Goal: Task Accomplishment & Management: Use online tool/utility

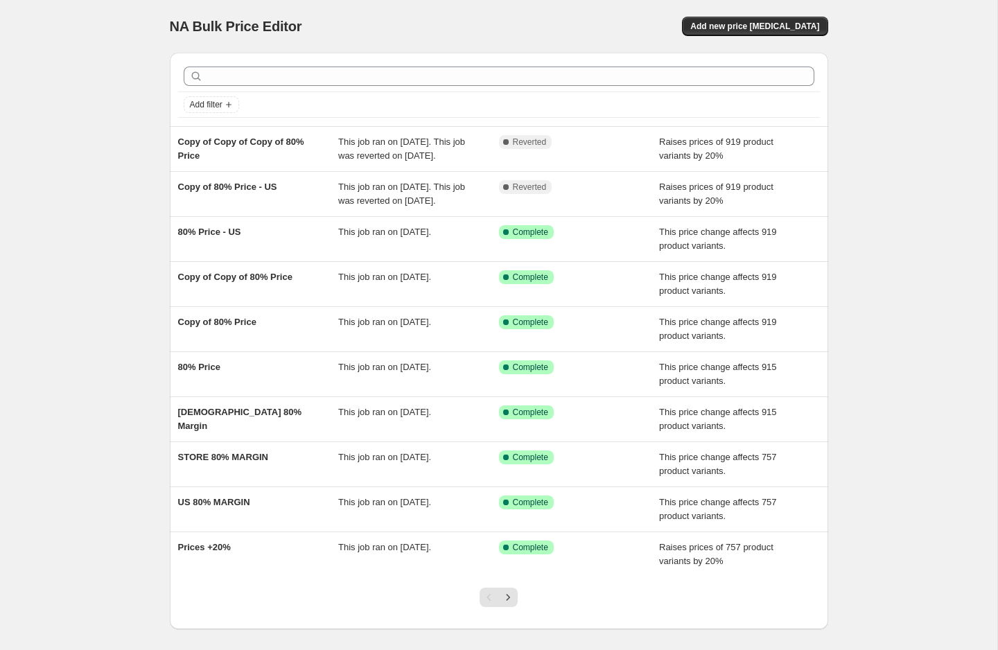
click at [86, 184] on div "NA Bulk Price Editor. This page is ready NA Bulk Price Editor Add new price cha…" at bounding box center [499, 357] width 998 height 714
click at [759, 31] on span "Add new price [MEDICAL_DATA]" at bounding box center [755, 26] width 129 height 11
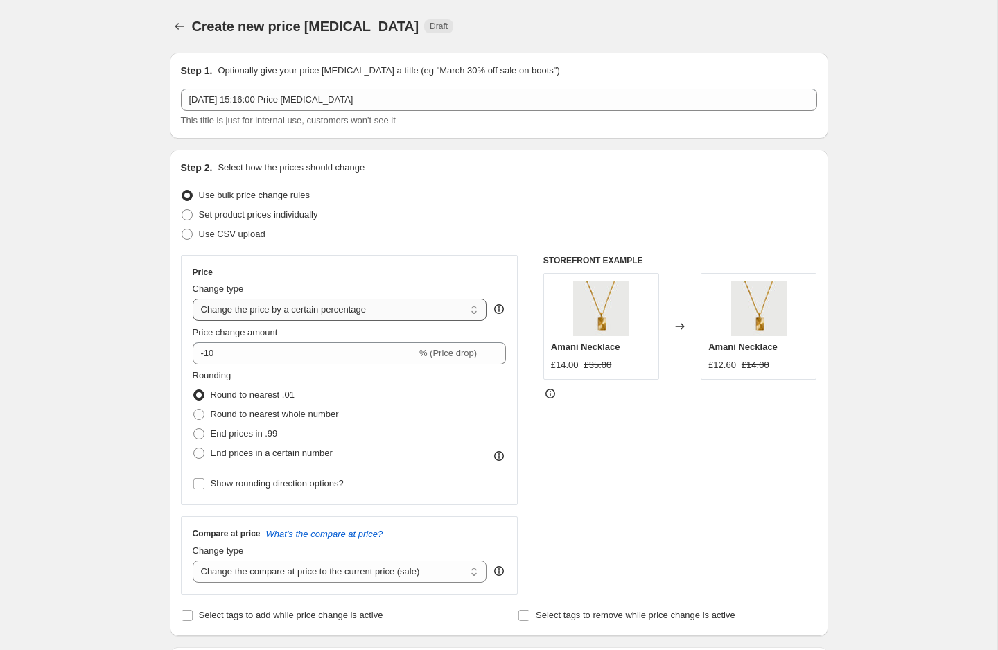
click at [243, 313] on select "Change the price to a certain amount Change the price by a certain amount Chang…" at bounding box center [340, 310] width 295 height 22
select select "by"
type input "-10.00"
click at [196, 413] on span at bounding box center [198, 414] width 11 height 11
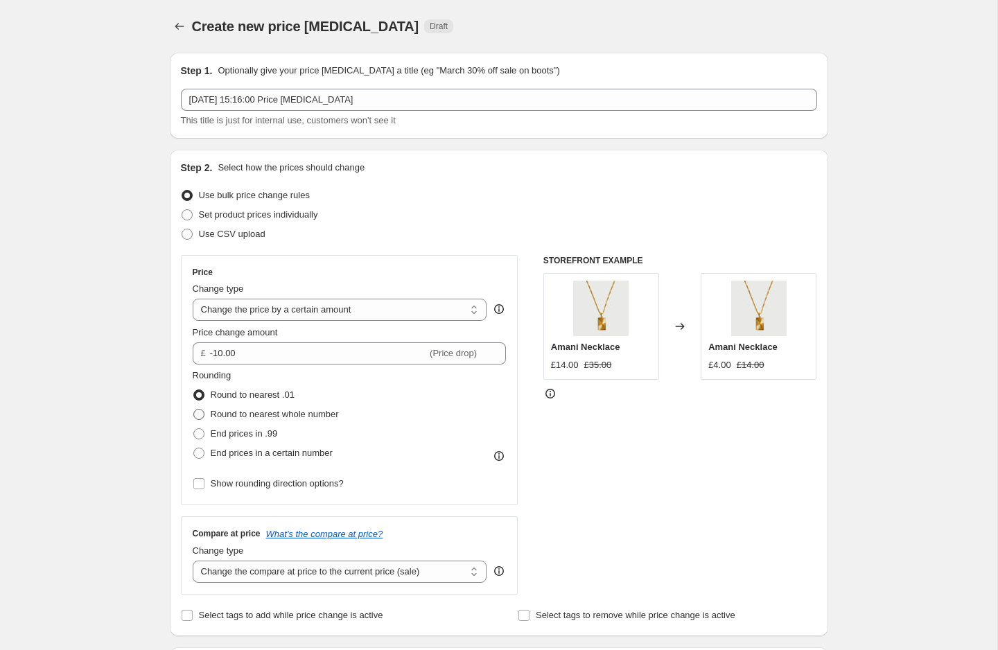
click at [194, 410] on input "Round to nearest whole number" at bounding box center [193, 409] width 1 height 1
radio input "true"
click at [189, 215] on span at bounding box center [187, 214] width 11 height 11
click at [182, 210] on input "Set product prices individually" at bounding box center [182, 209] width 1 height 1
radio input "true"
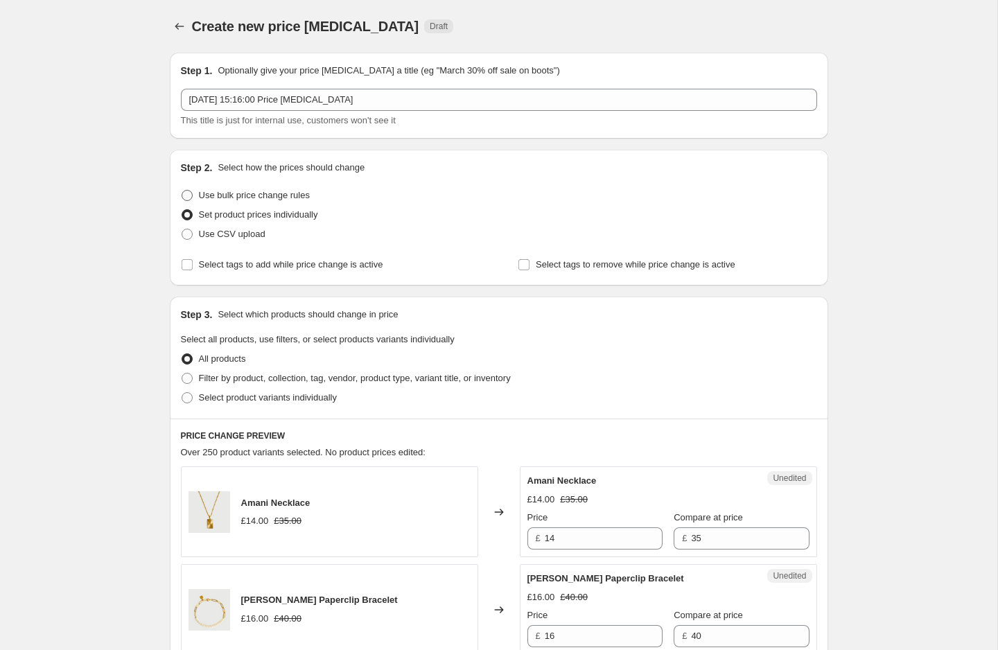
click at [187, 193] on span at bounding box center [187, 195] width 11 height 11
click at [182, 191] on input "Use bulk price change rules" at bounding box center [182, 190] width 1 height 1
radio input "true"
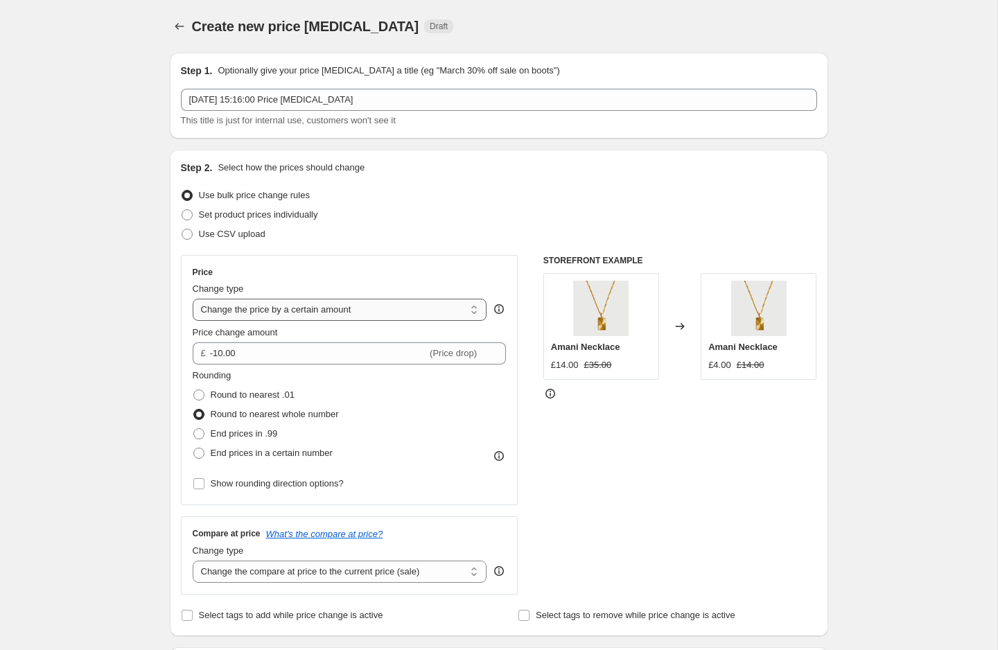
click at [236, 314] on select "Change the price to a certain amount Change the price by a certain amount Chang…" at bounding box center [340, 310] width 295 height 22
select select "percentage"
type input "-15"
click at [245, 309] on select "Change the price to a certain amount Change the price by a certain amount Chang…" at bounding box center [340, 310] width 295 height 22
select select "margin"
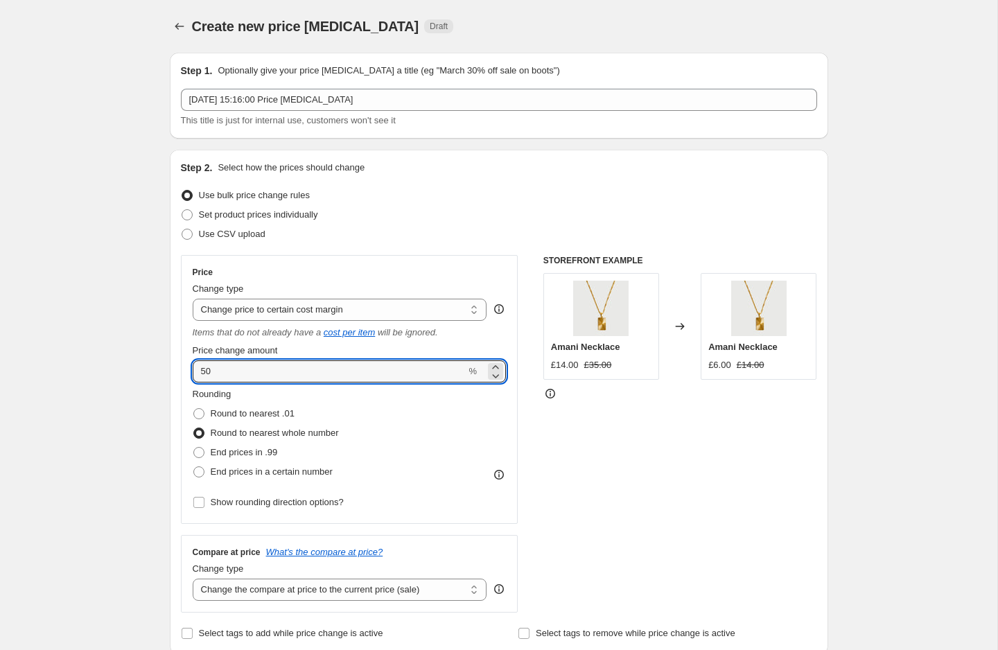
drag, startPoint x: 238, startPoint y: 374, endPoint x: 183, endPoint y: 374, distance: 54.8
click at [183, 374] on div "Price Change type Change the price to a certain amount Change the price by a ce…" at bounding box center [350, 389] width 338 height 269
type input "7"
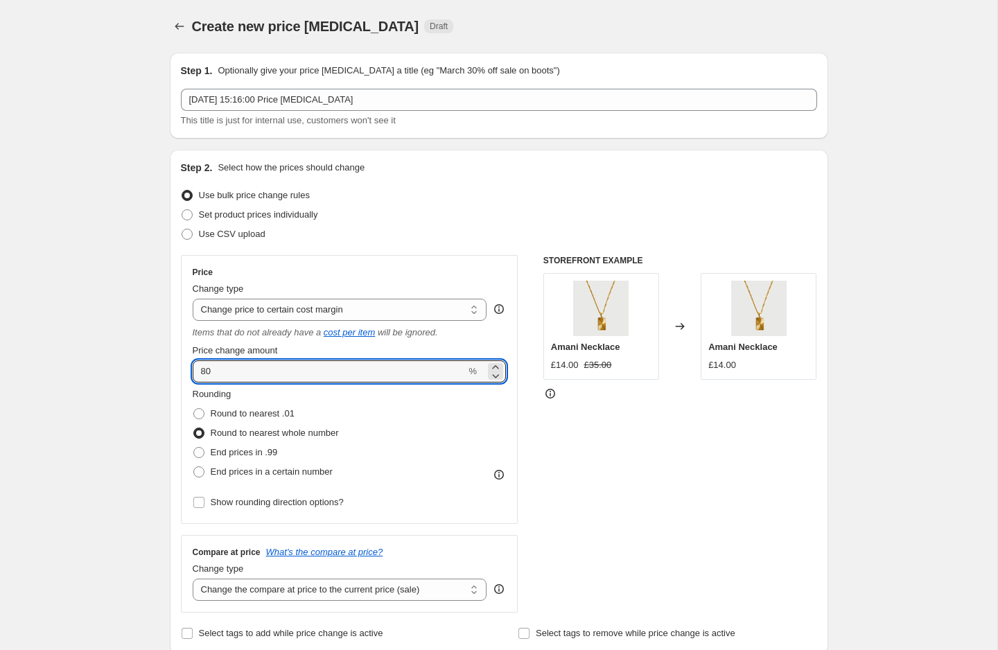
drag, startPoint x: 226, startPoint y: 372, endPoint x: 173, endPoint y: 372, distance: 53.4
click at [173, 372] on div "Step 2. Select how the prices should change Use bulk price change rules Set pro…" at bounding box center [499, 402] width 659 height 505
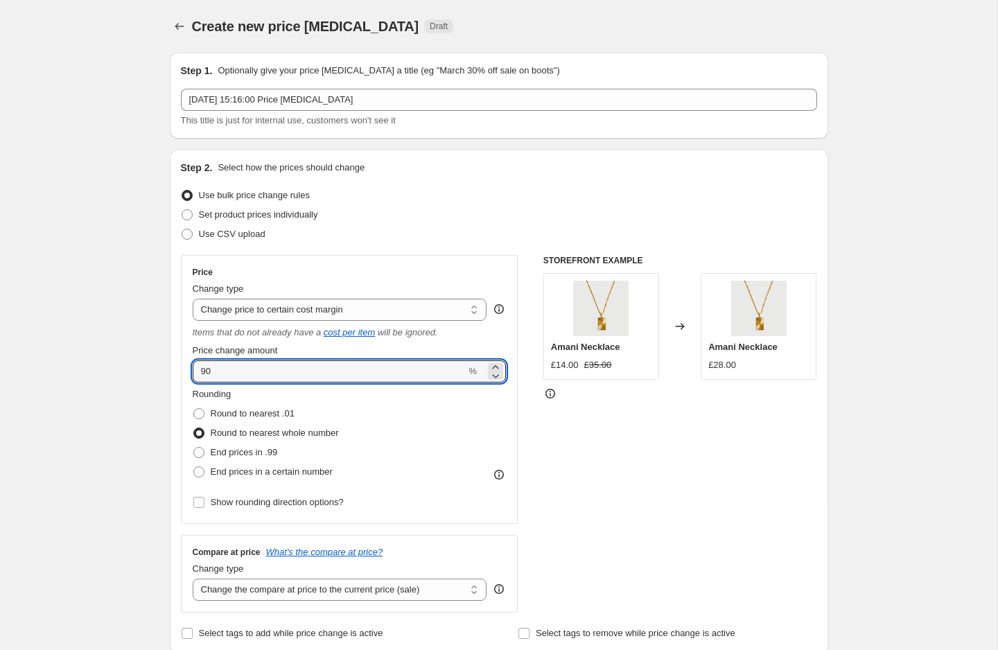
drag, startPoint x: 223, startPoint y: 372, endPoint x: 185, endPoint y: 371, distance: 38.2
click at [185, 371] on div "Price Change type Change the price to a certain amount Change the price by a ce…" at bounding box center [350, 389] width 338 height 269
type input "85"
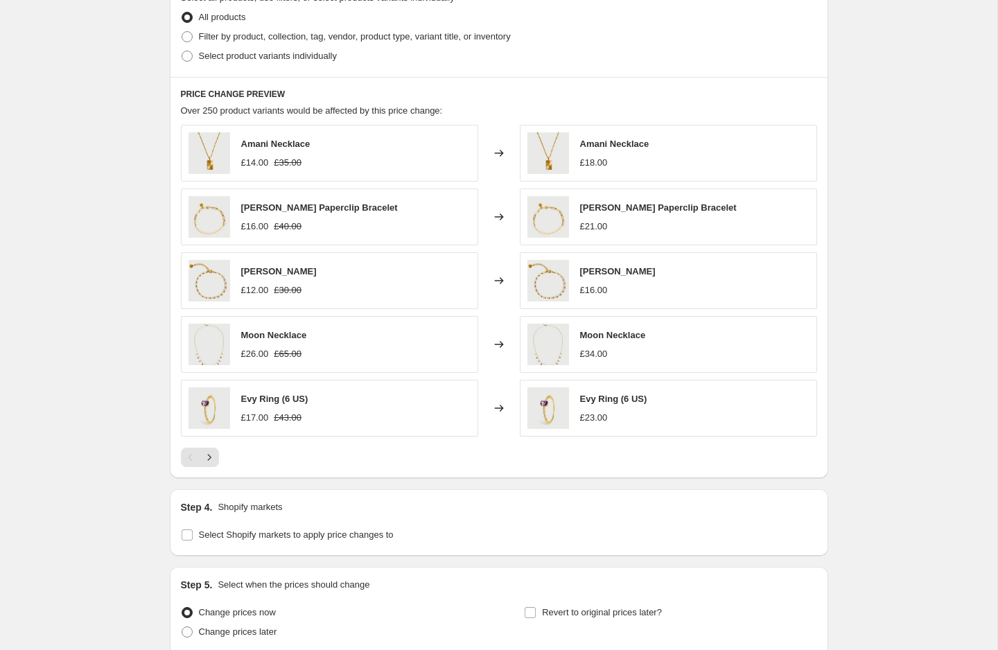
scroll to position [688, 0]
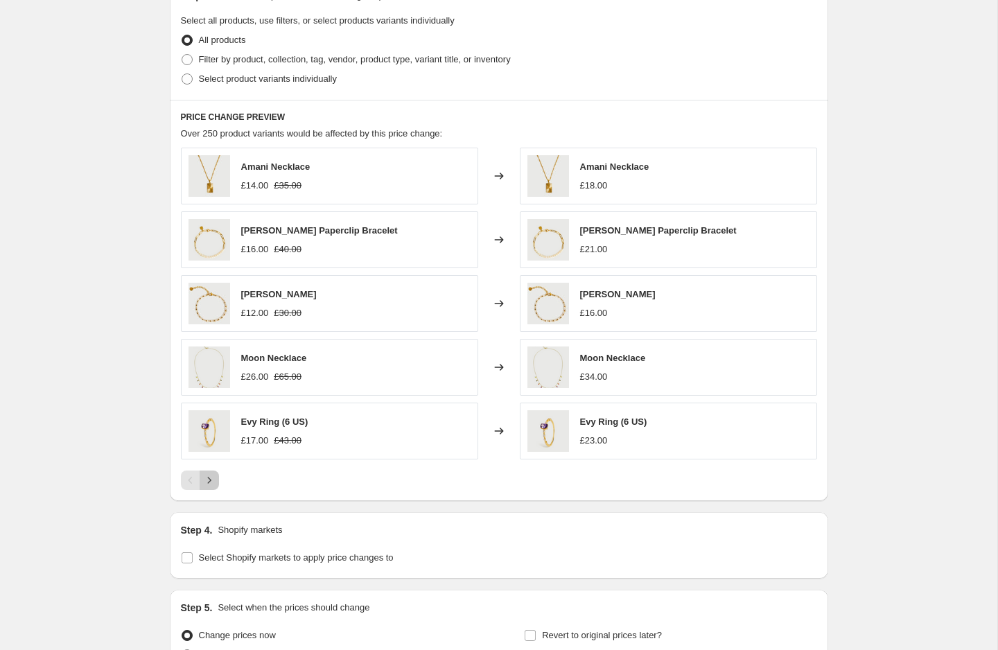
click at [207, 485] on button "Next" at bounding box center [209, 480] width 19 height 19
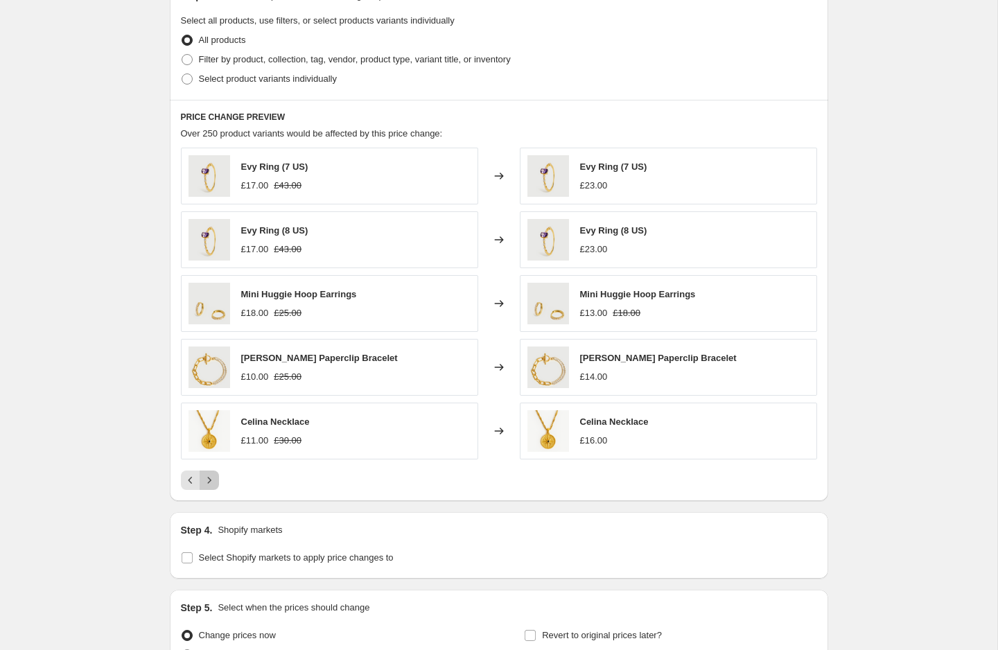
click at [207, 485] on button "Next" at bounding box center [209, 480] width 19 height 19
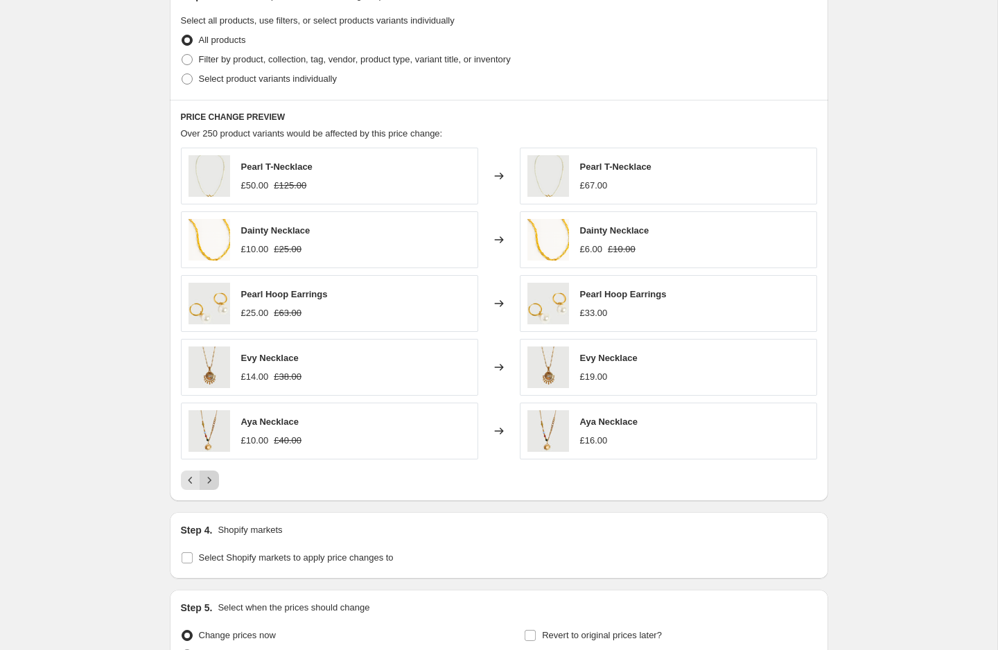
click at [207, 485] on button "Next" at bounding box center [209, 480] width 19 height 19
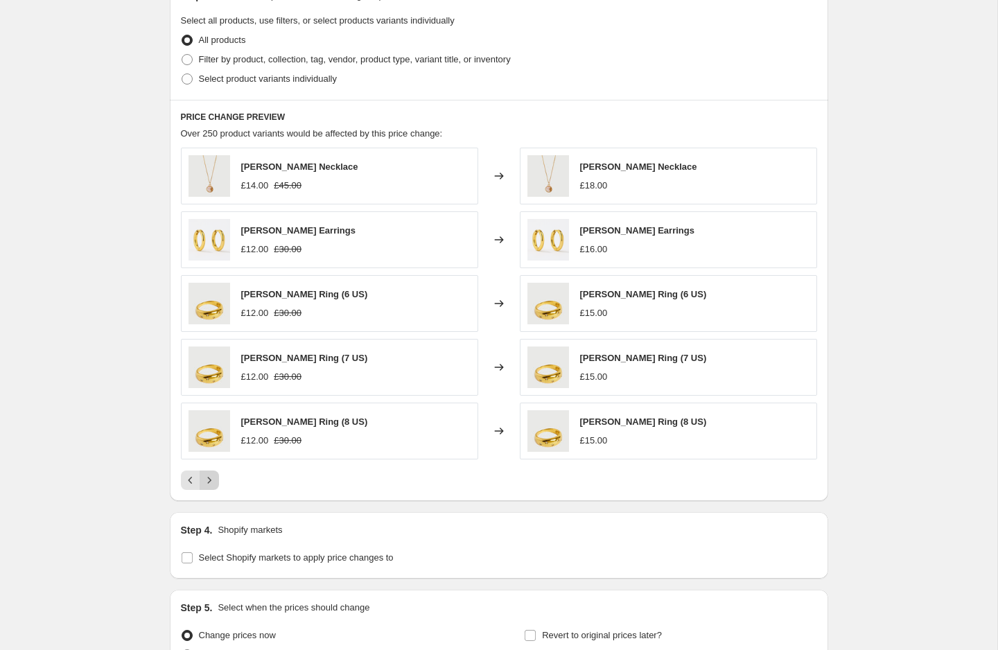
click at [209, 479] on icon "Next" at bounding box center [209, 481] width 14 height 14
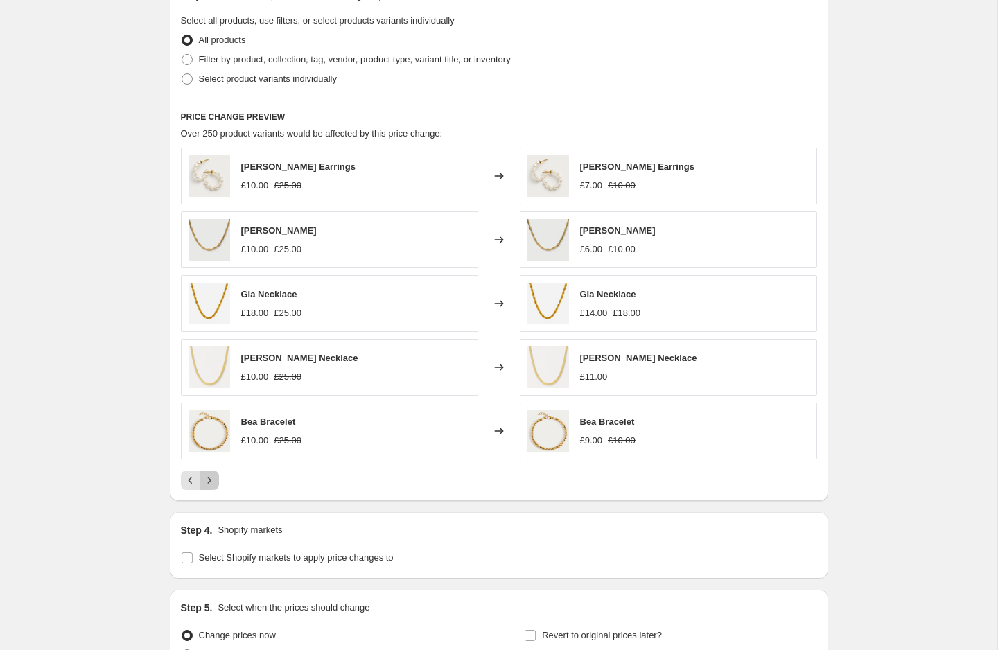
click at [209, 479] on icon "Next" at bounding box center [209, 481] width 14 height 14
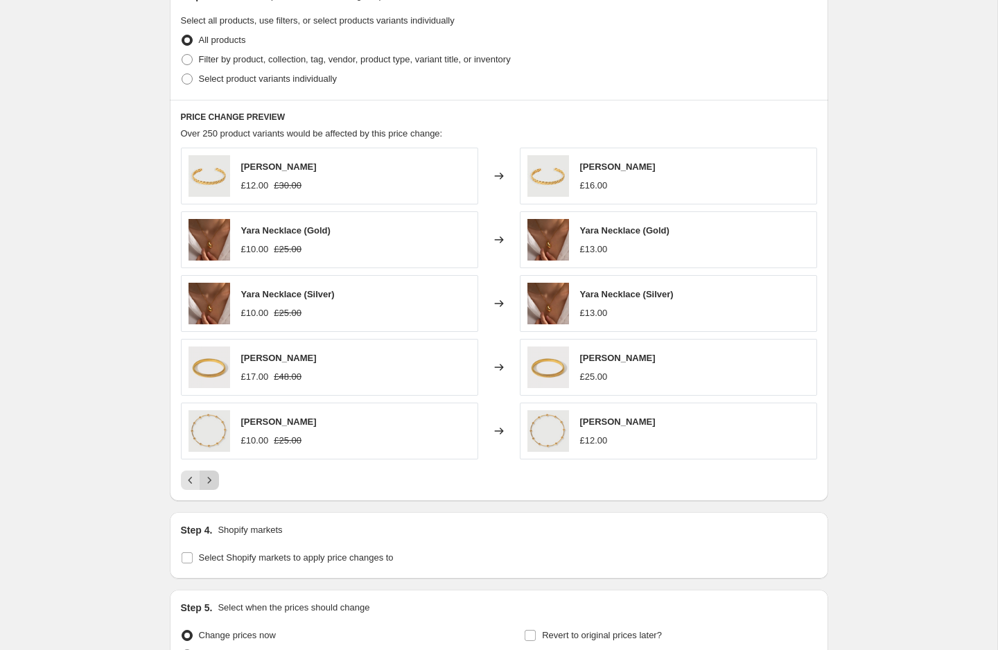
click at [209, 477] on icon "Next" at bounding box center [209, 481] width 14 height 14
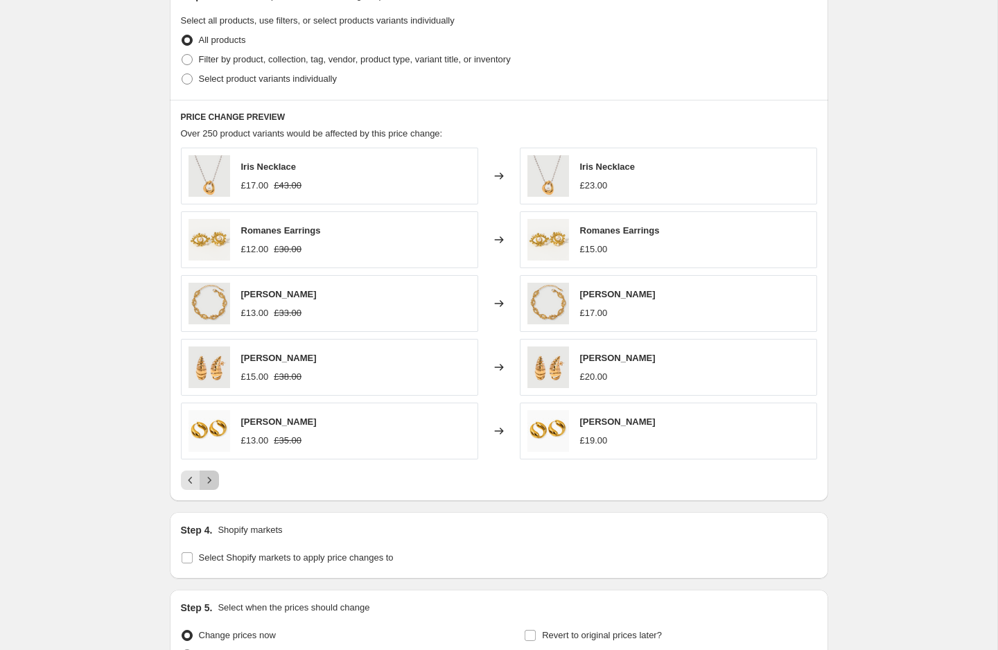
click at [214, 475] on icon "Next" at bounding box center [209, 481] width 14 height 14
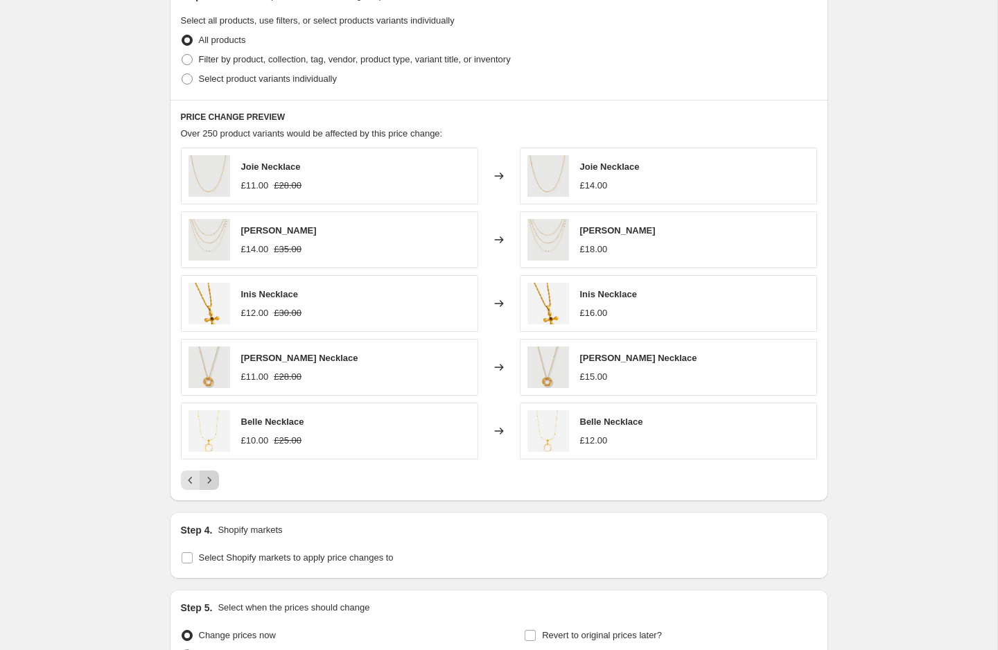
click at [214, 475] on icon "Next" at bounding box center [209, 481] width 14 height 14
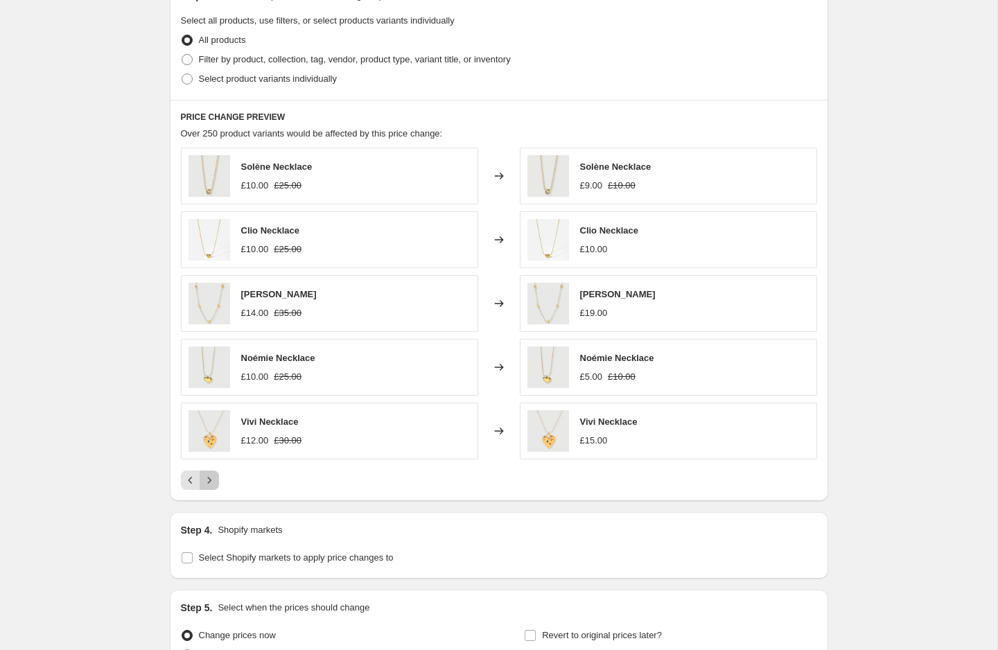
click at [214, 475] on icon "Next" at bounding box center [209, 481] width 14 height 14
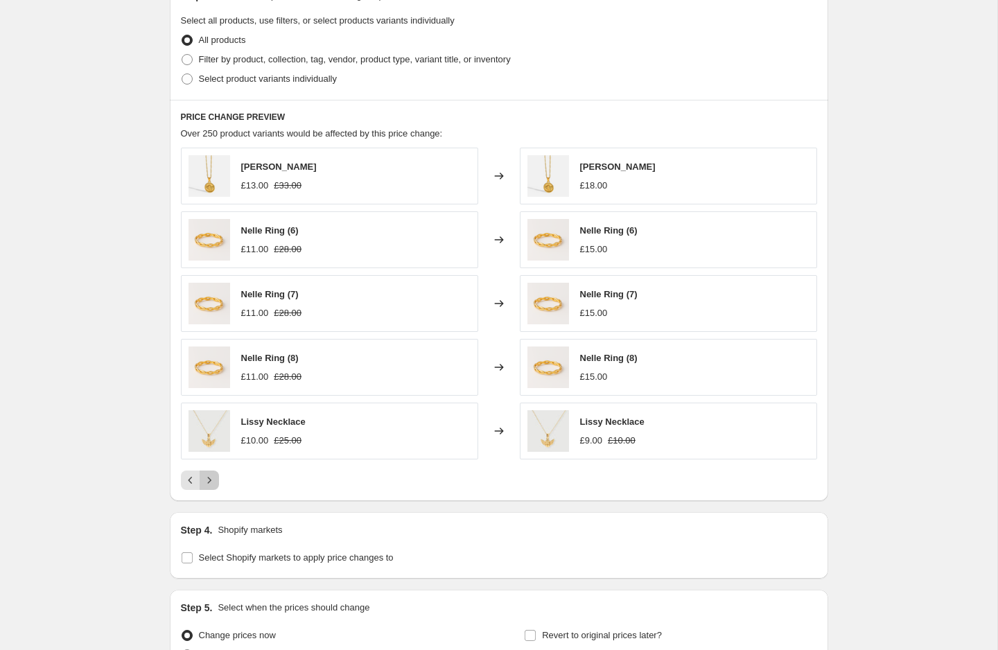
click at [214, 475] on icon "Next" at bounding box center [209, 481] width 14 height 14
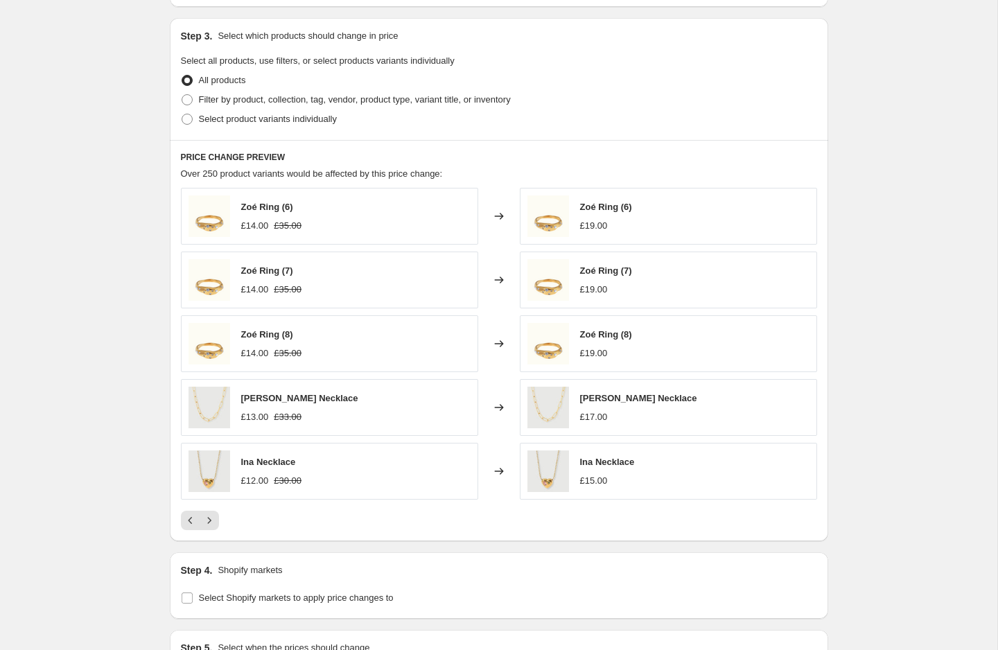
scroll to position [614, 0]
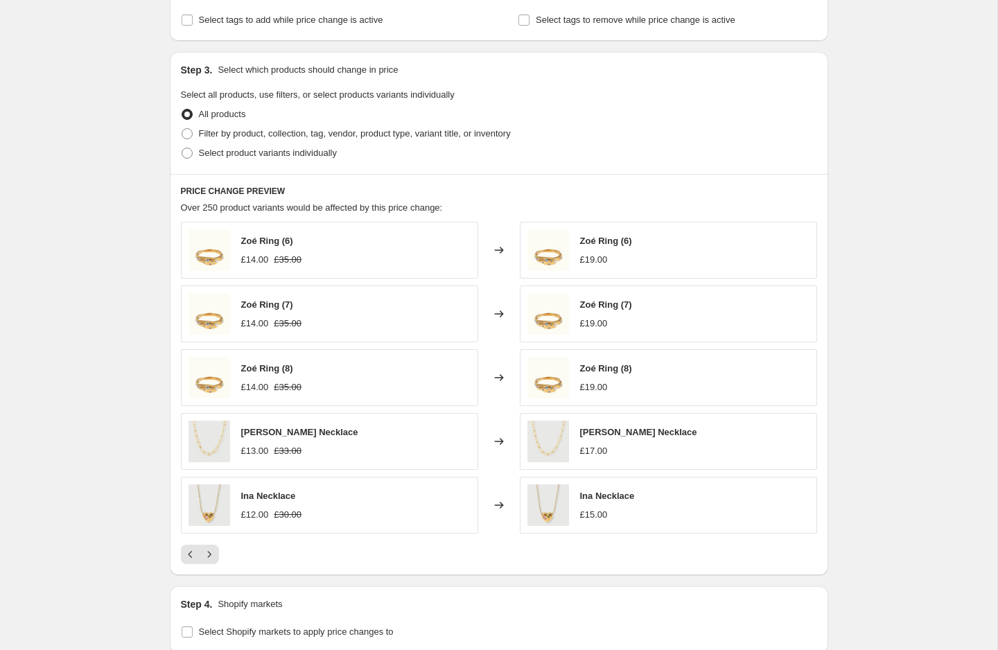
click at [77, 277] on div "Create new price change job. This page is ready Create new price change job Dra…" at bounding box center [499, 127] width 998 height 1482
